Goal: Information Seeking & Learning: Learn about a topic

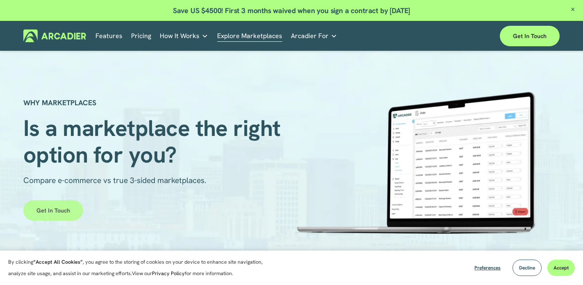
click at [61, 214] on link "Get in touch" at bounding box center [53, 210] width 60 height 20
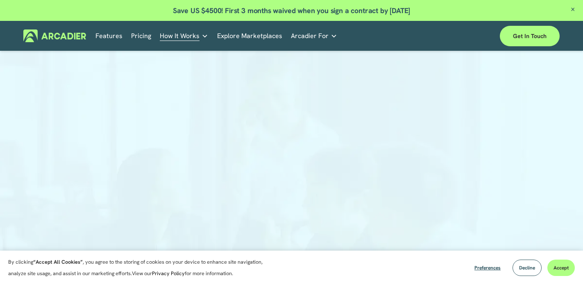
click at [499, 176] on div at bounding box center [291, 214] width 583 height 311
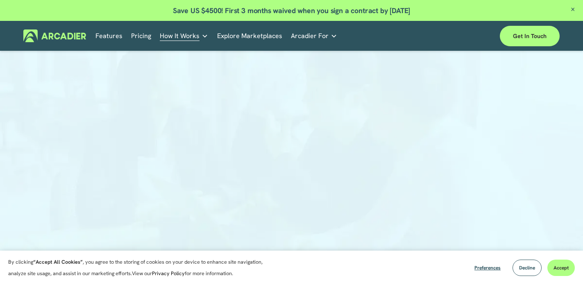
scroll to position [100, 0]
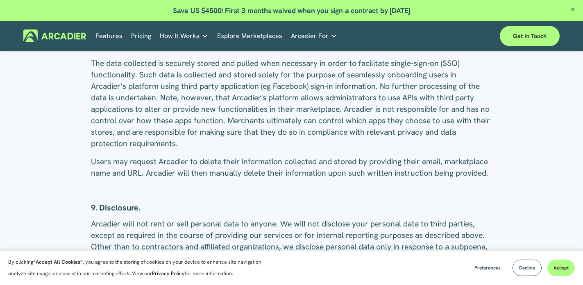
scroll to position [2070, 0]
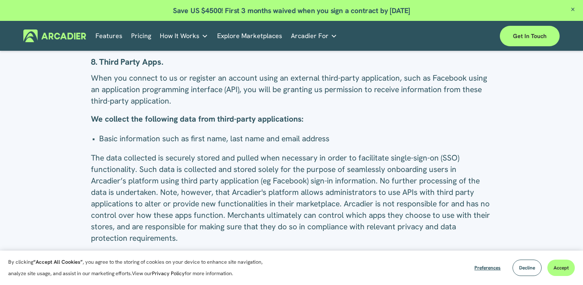
click at [137, 38] on link "Pricing" at bounding box center [141, 36] width 20 height 13
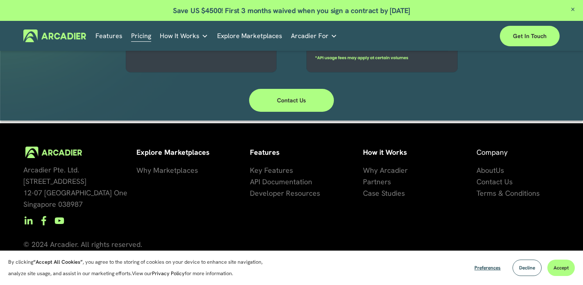
scroll to position [326, 0]
